Goal: Task Accomplishment & Management: Use online tool/utility

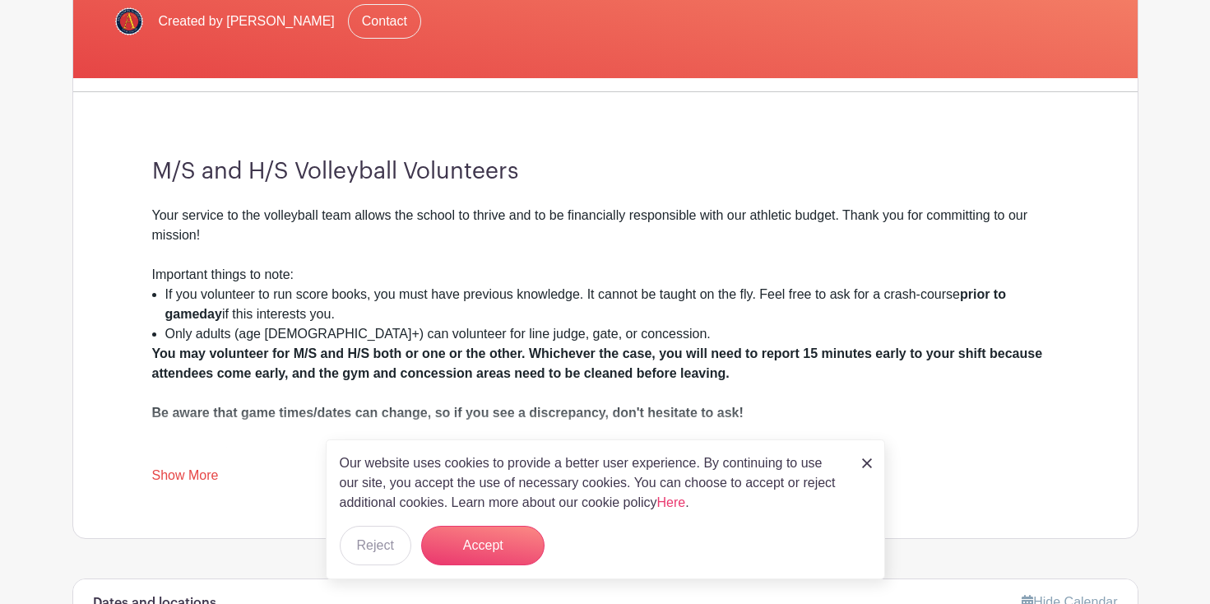
scroll to position [354, 0]
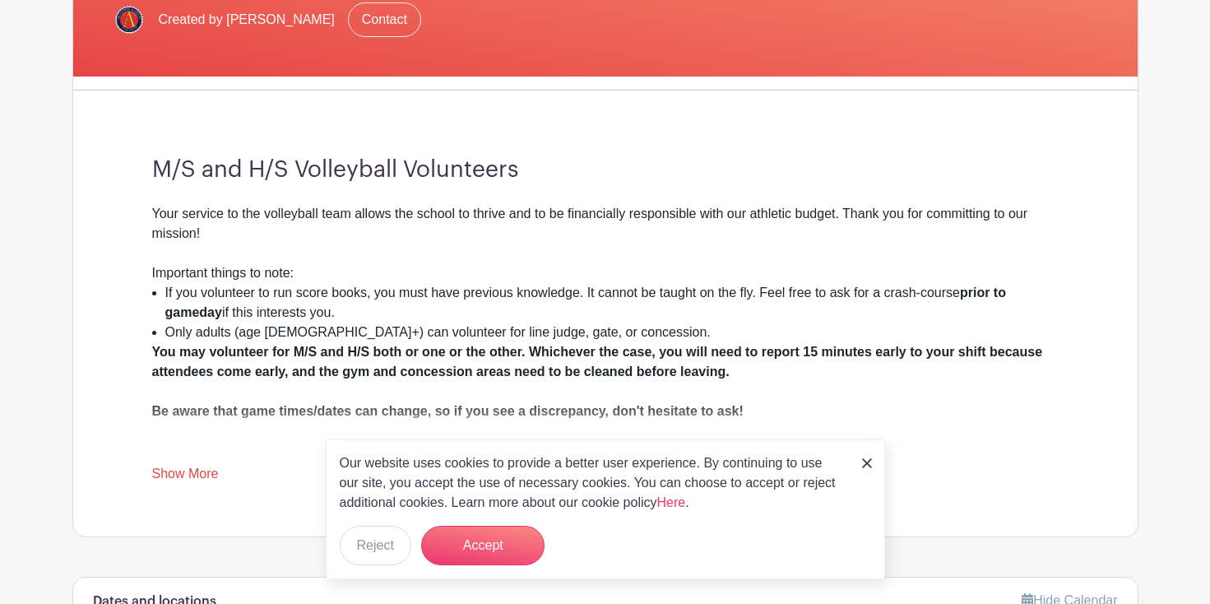
click at [868, 465] on img at bounding box center [867, 463] width 10 height 10
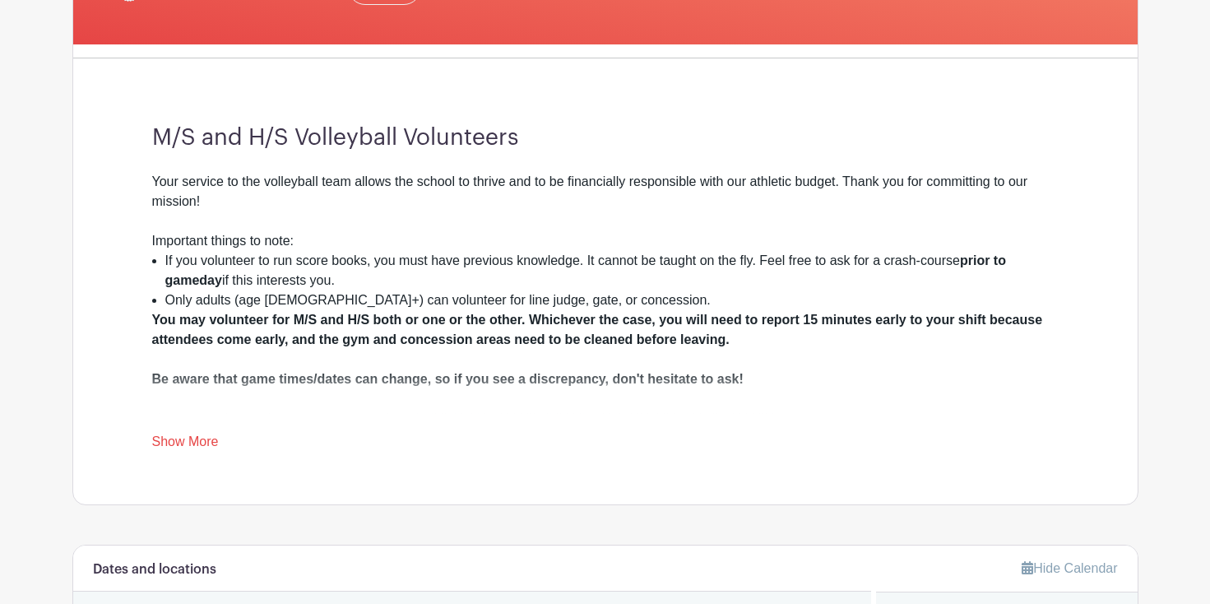
scroll to position [389, 0]
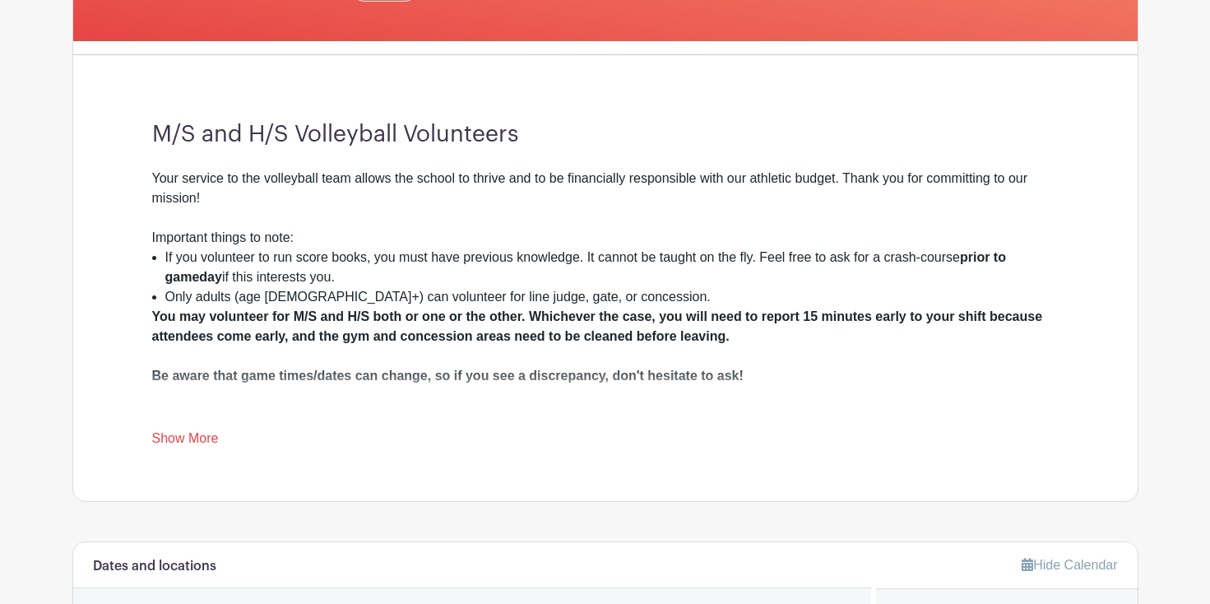
click at [191, 436] on link "Show More" at bounding box center [185, 441] width 67 height 21
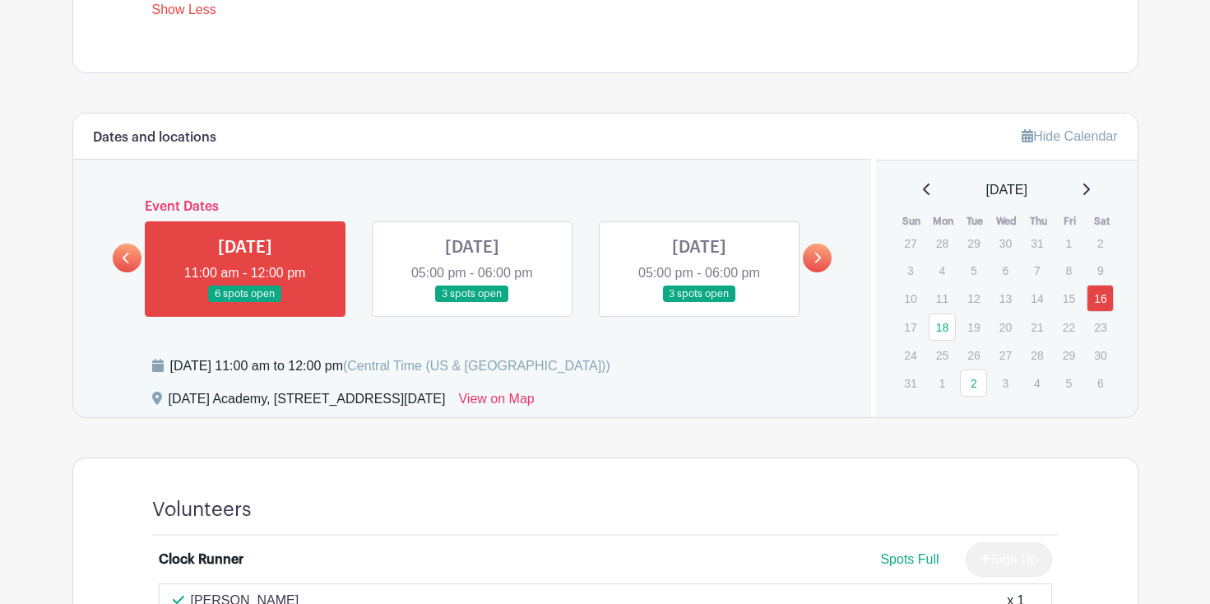
scroll to position [837, 0]
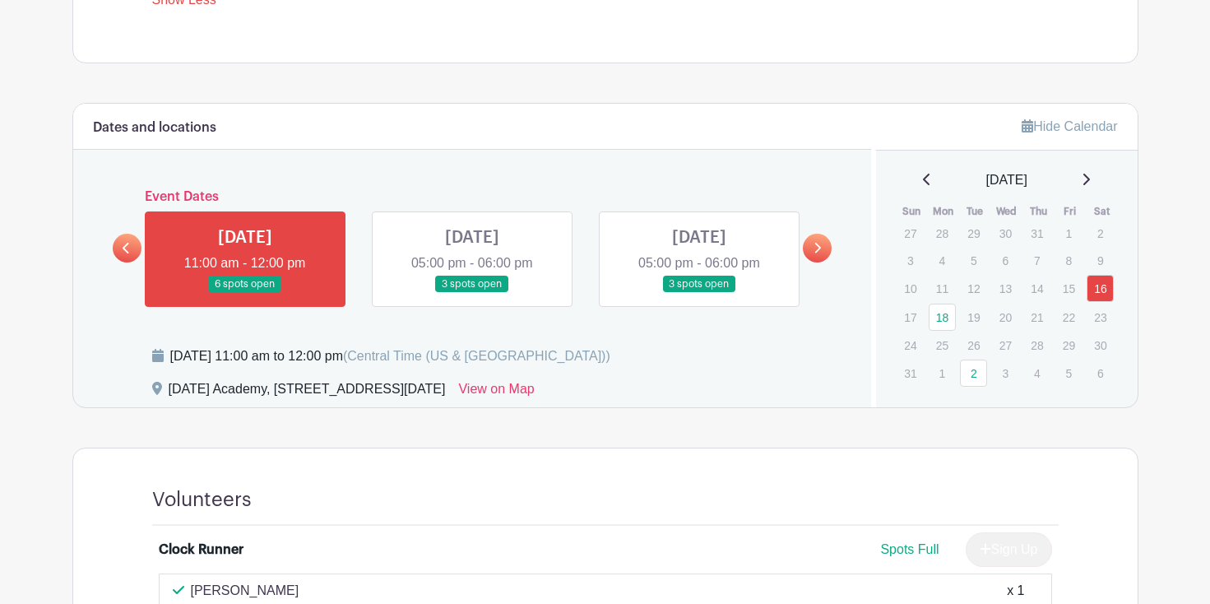
click at [245, 293] on link at bounding box center [245, 293] width 0 height 0
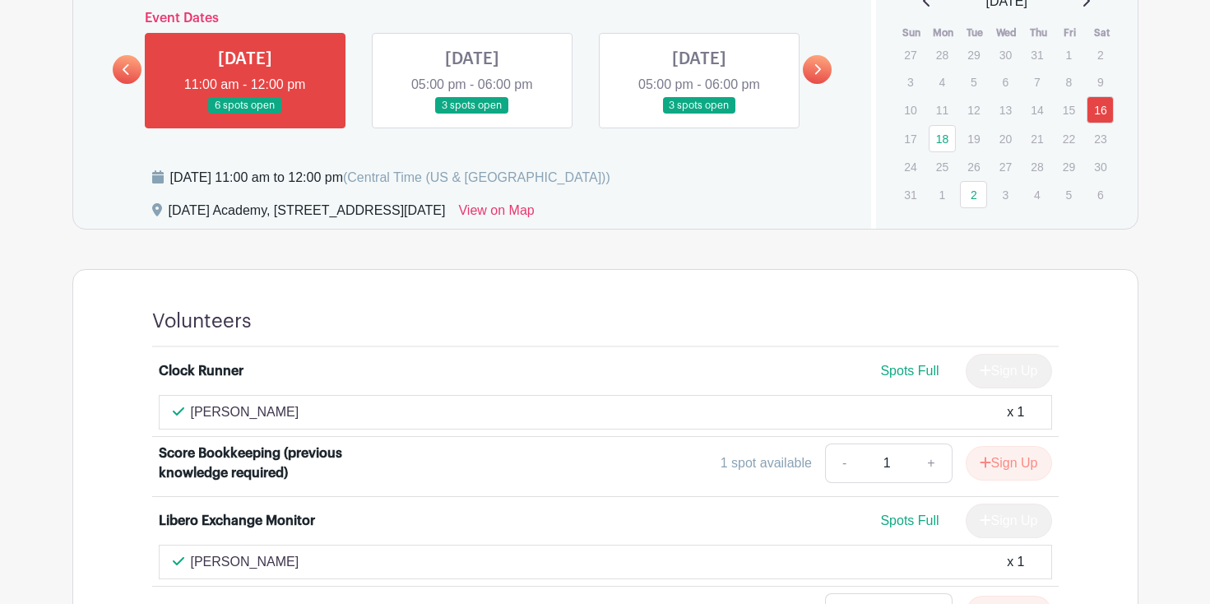
scroll to position [1016, 0]
click at [826, 76] on link at bounding box center [817, 68] width 29 height 29
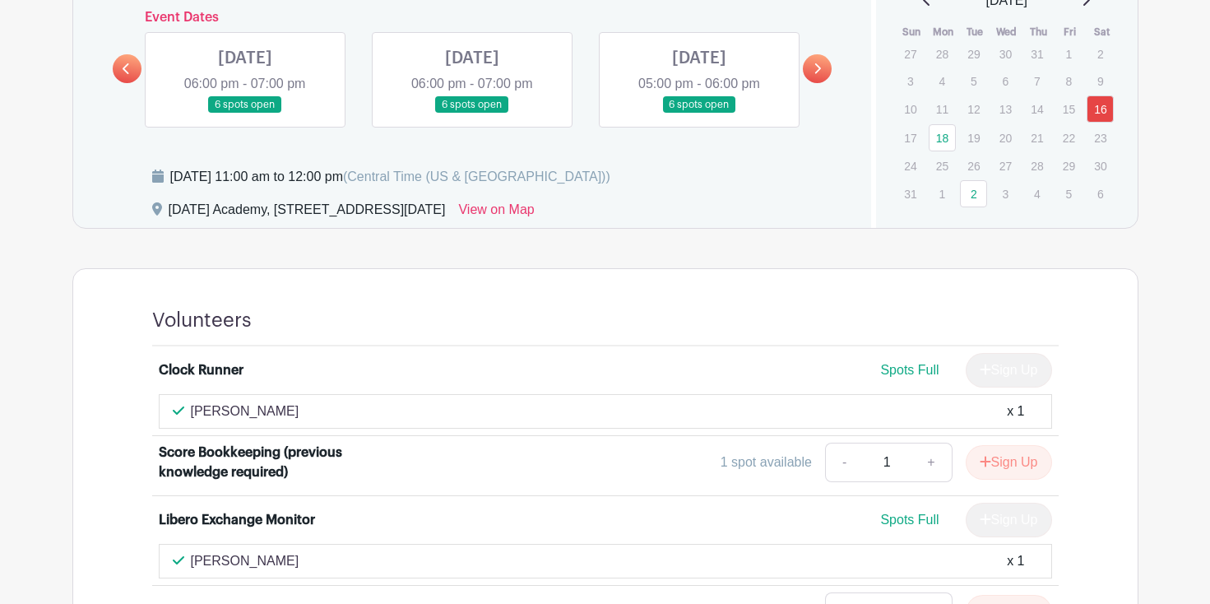
click at [826, 76] on link at bounding box center [817, 68] width 29 height 29
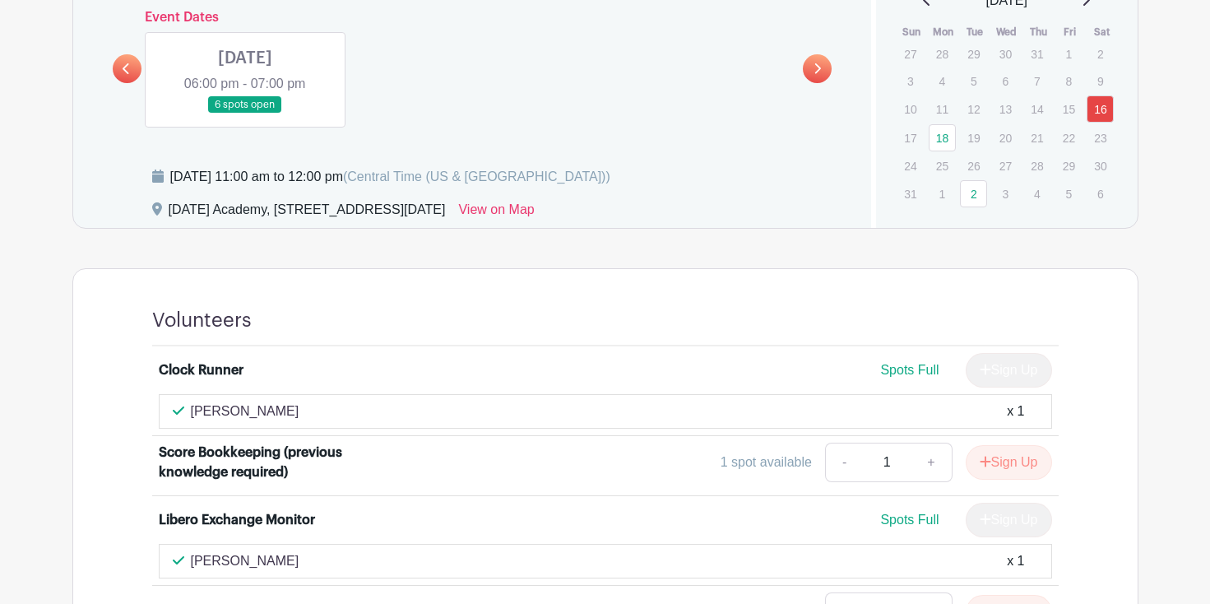
click at [823, 77] on link at bounding box center [817, 68] width 29 height 29
click at [122, 76] on link at bounding box center [127, 68] width 29 height 29
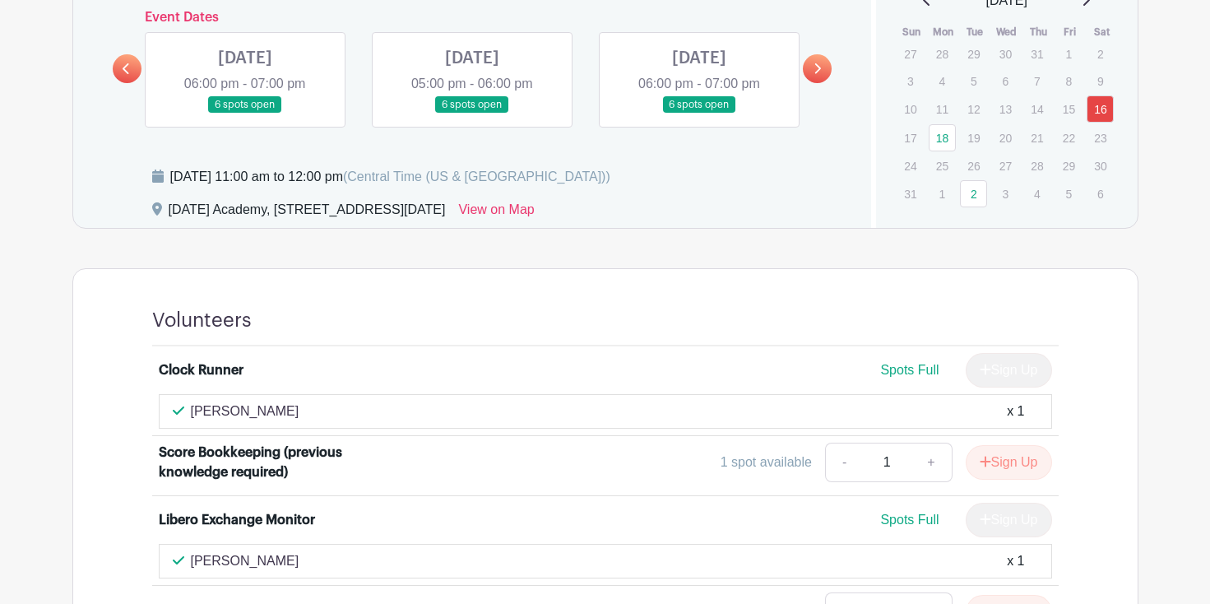
click at [122, 76] on link at bounding box center [127, 68] width 29 height 29
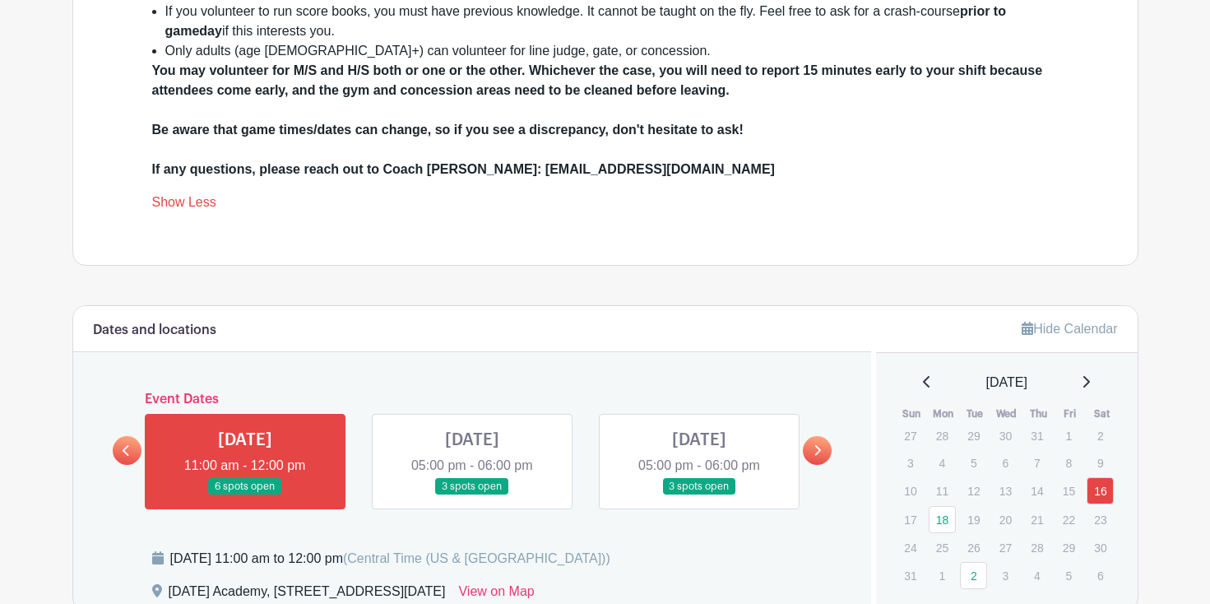
scroll to position [114, 0]
